Goal: Check status

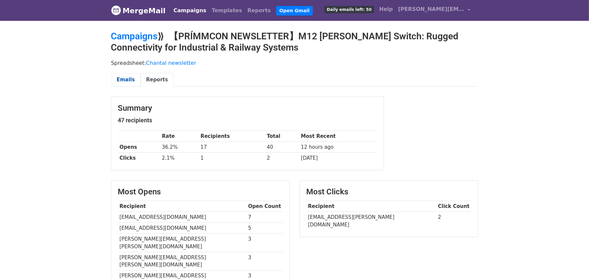
click at [129, 82] on link "Emails" at bounding box center [125, 80] width 29 height 14
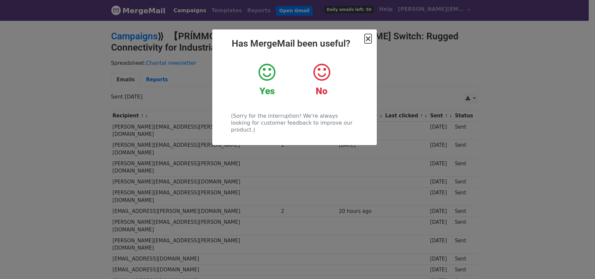
click at [367, 41] on span "×" at bounding box center [368, 38] width 7 height 9
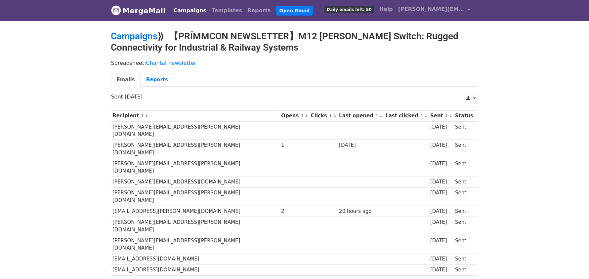
click at [309, 115] on th "Clicks ↑ ↓" at bounding box center [323, 115] width 28 height 11
